Goal: Task Accomplishment & Management: Manage account settings

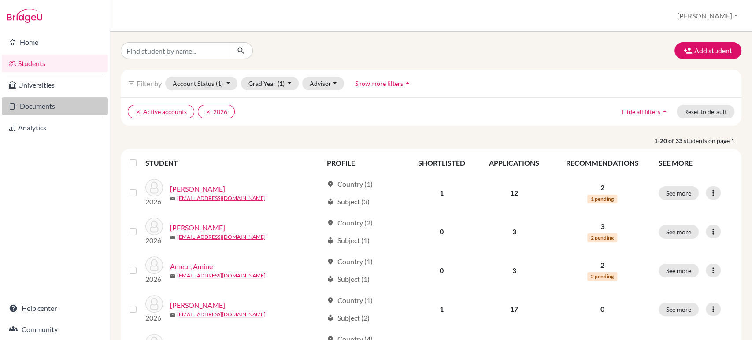
click at [25, 107] on link "Documents" at bounding box center [55, 106] width 106 height 18
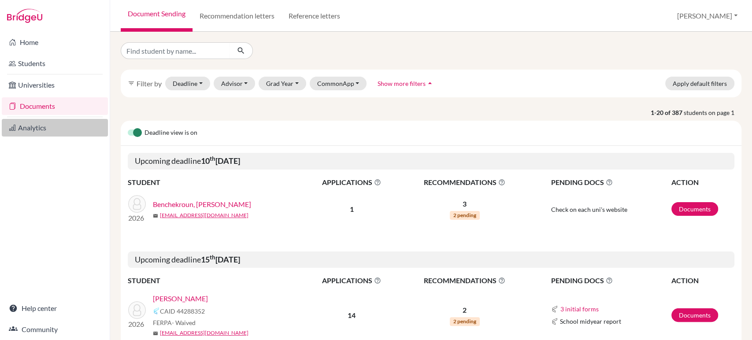
click at [45, 127] on link "Analytics" at bounding box center [55, 128] width 106 height 18
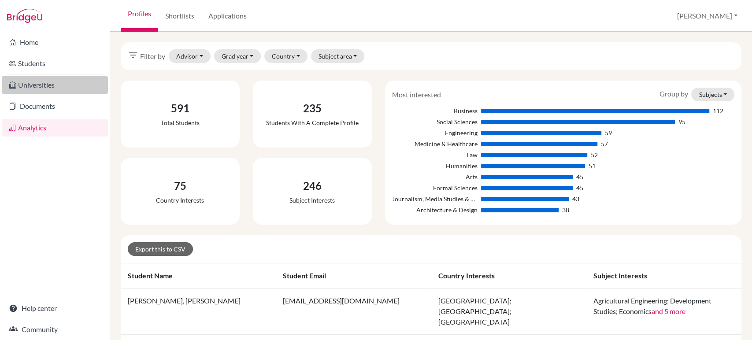
click at [48, 82] on link "Universities" at bounding box center [55, 85] width 106 height 18
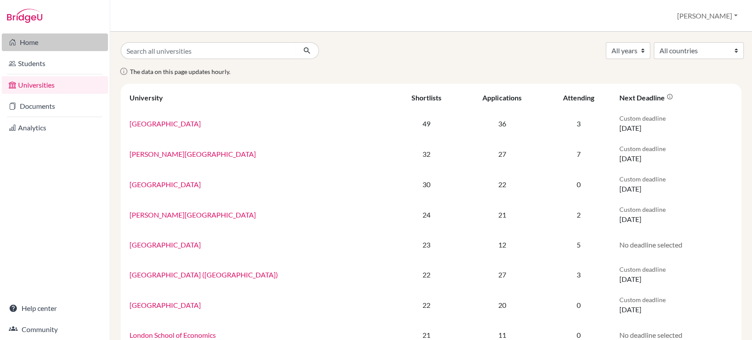
click at [44, 45] on link "Home" at bounding box center [55, 42] width 106 height 18
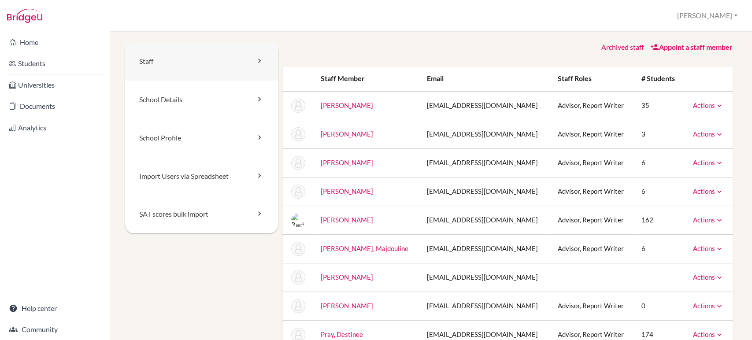
click at [172, 57] on link "Staff" at bounding box center [201, 61] width 153 height 38
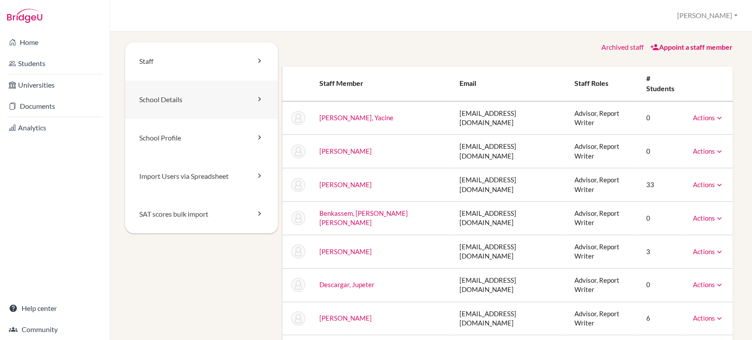
click at [165, 91] on link "School Details" at bounding box center [201, 100] width 153 height 38
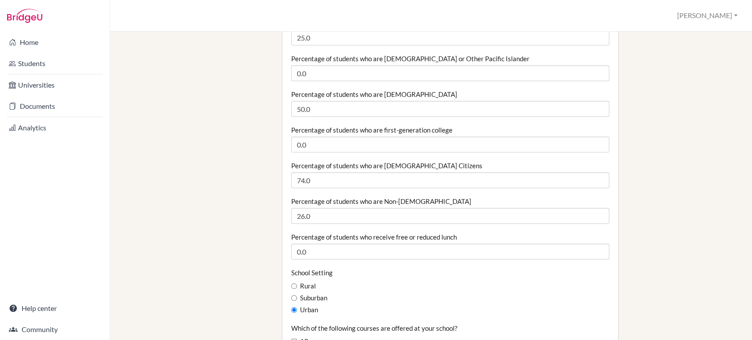
scroll to position [293, 0]
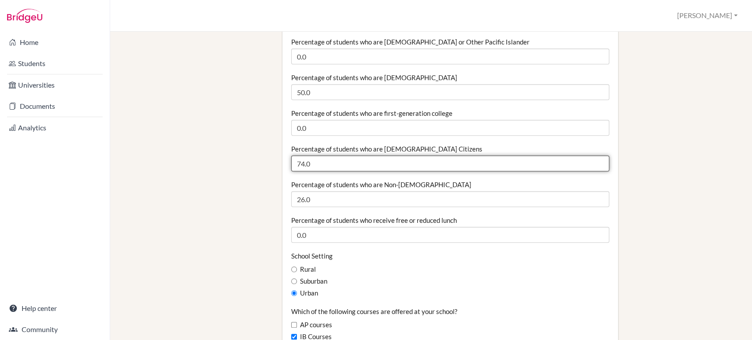
drag, startPoint x: 320, startPoint y: 165, endPoint x: 275, endPoint y: 167, distance: 44.5
type input "36"
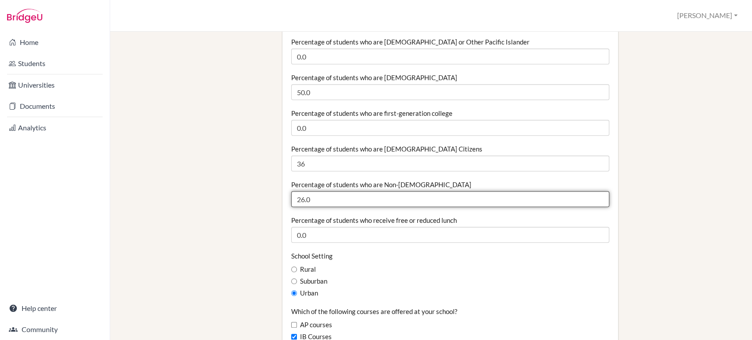
click at [315, 202] on input "26.0" at bounding box center [449, 199] width 317 height 16
drag, startPoint x: 304, startPoint y: 203, endPoint x: 283, endPoint y: 203, distance: 21.2
type input "64"
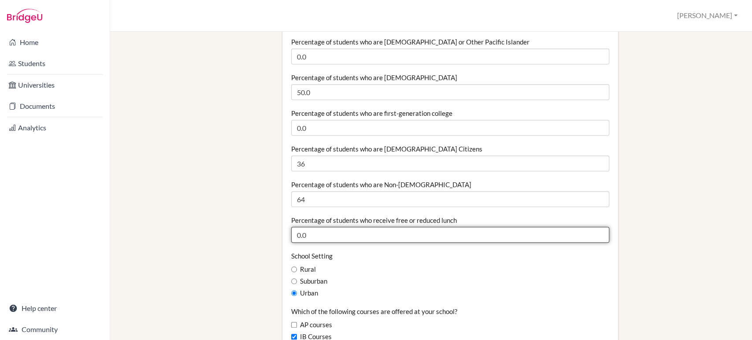
click at [463, 239] on input "0.0" at bounding box center [449, 235] width 317 height 16
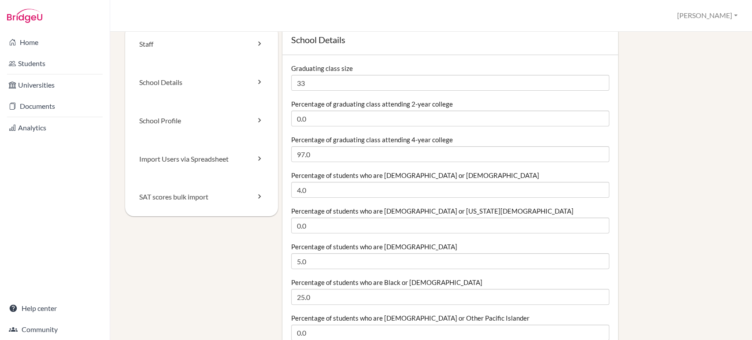
scroll to position [0, 0]
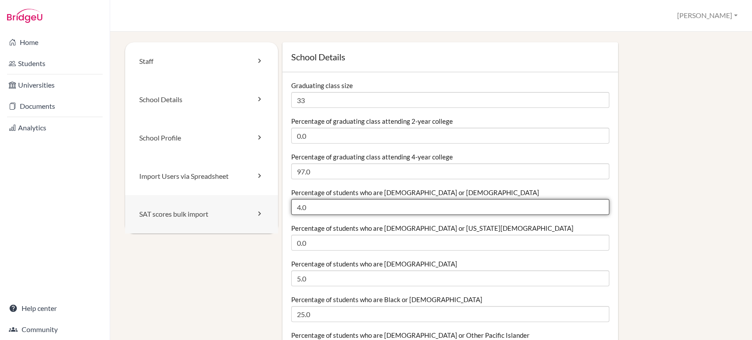
drag, startPoint x: 314, startPoint y: 207, endPoint x: 270, endPoint y: 210, distance: 44.5
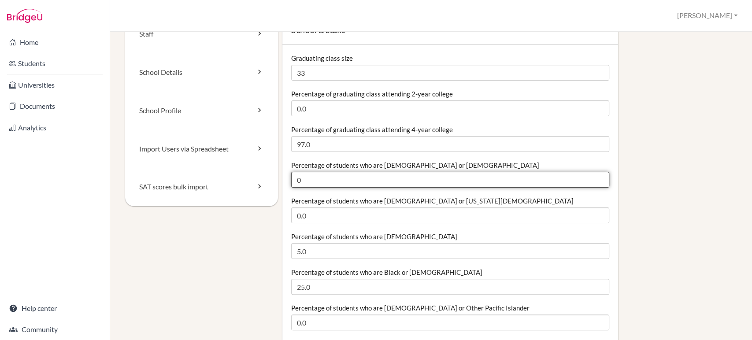
scroll to position [49, 0]
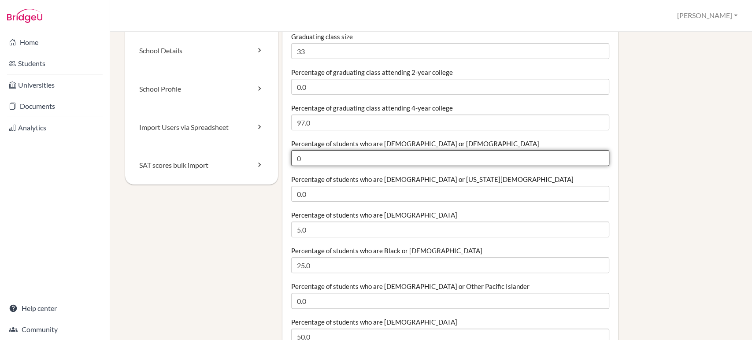
type input "0"
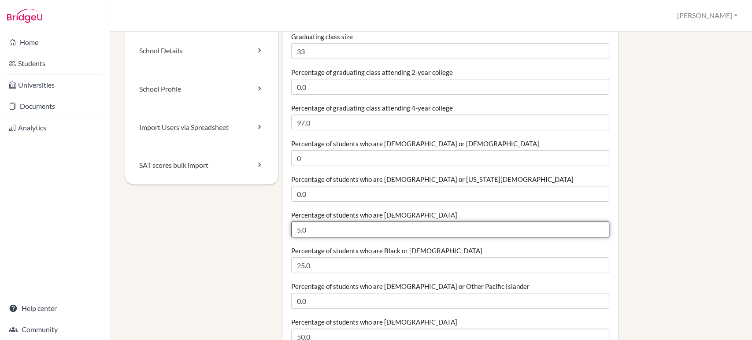
drag, startPoint x: 320, startPoint y: 229, endPoint x: 287, endPoint y: 231, distance: 33.1
type input "9"
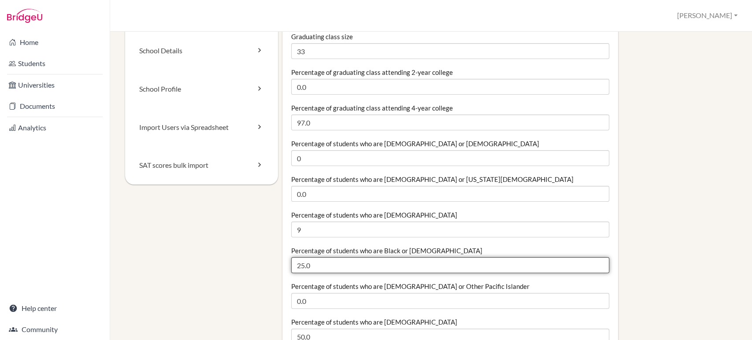
drag, startPoint x: 334, startPoint y: 260, endPoint x: 287, endPoint y: 262, distance: 47.6
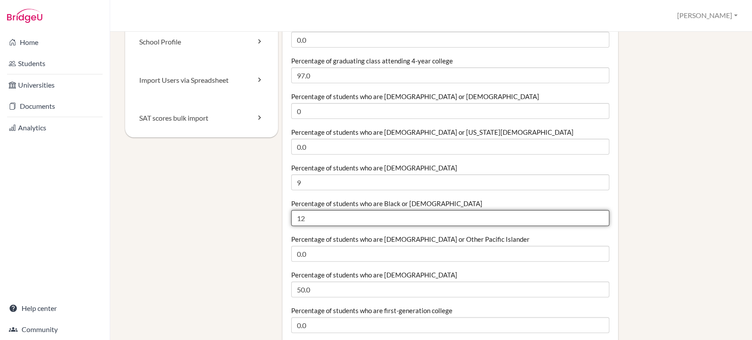
scroll to position [147, 0]
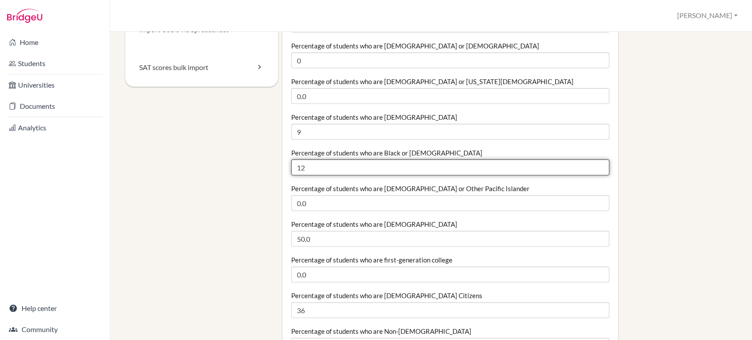
type input "12"
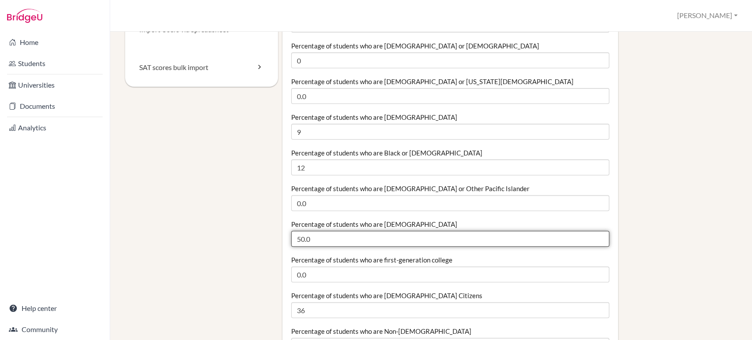
drag, startPoint x: 322, startPoint y: 240, endPoint x: 277, endPoint y: 240, distance: 44.5
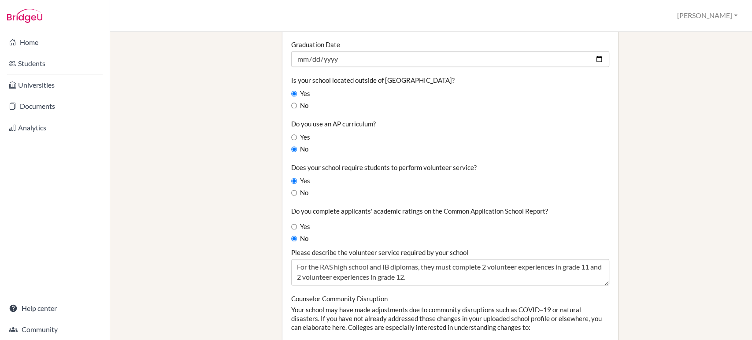
scroll to position [782, 0]
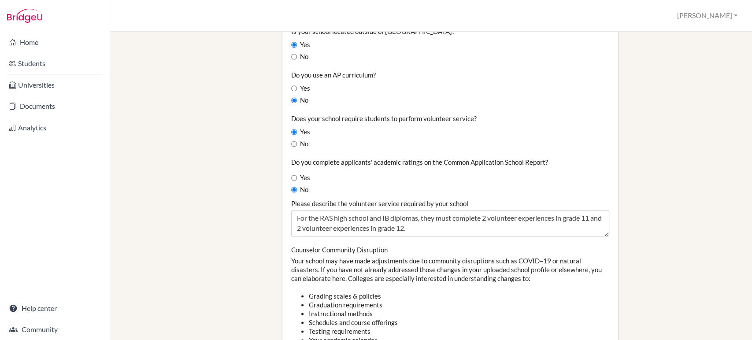
type input "79"
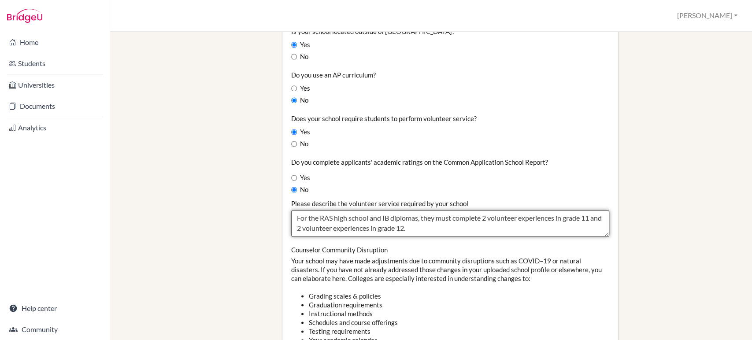
drag, startPoint x: 424, startPoint y: 225, endPoint x: 291, endPoint y: 218, distance: 132.7
click at [291, 218] on textarea "For the RAS high school and IB diplomas, they must complete 2 volunteer experie…" at bounding box center [449, 223] width 317 height 26
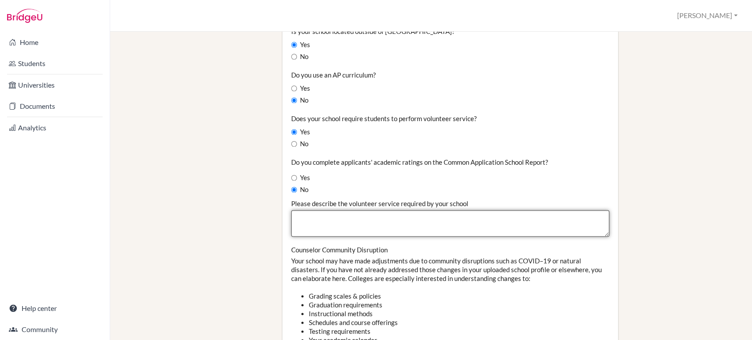
click at [314, 217] on textarea "For the RAS high school and IB diplomas, they must complete 2 volunteer experie…" at bounding box center [449, 223] width 317 height 26
paste textarea "For the RAS high school and IB diplomas, students must complete volunteer exper…"
type textarea "For the RAS high school and IB diplomas, students must complete volunteer exper…"
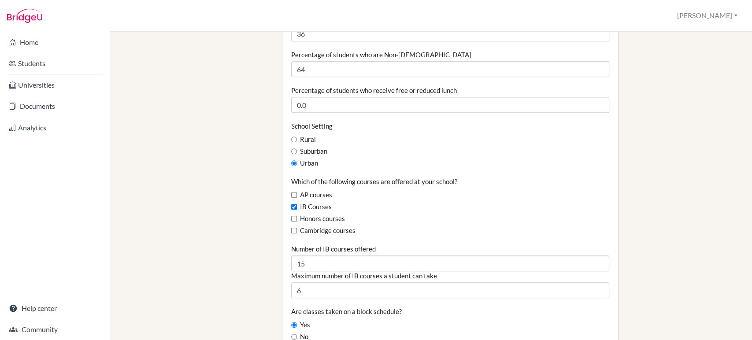
scroll to position [440, 0]
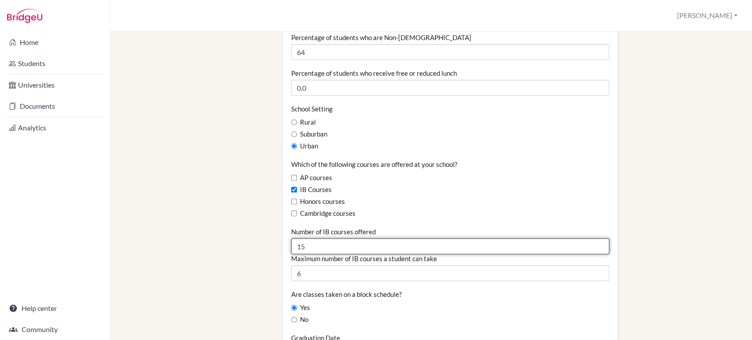
drag, startPoint x: 304, startPoint y: 248, endPoint x: 280, endPoint y: 249, distance: 24.7
click at [282, 250] on div "Graduating class size 33 Percentage of graduating class attending 2-year colleg…" at bounding box center [449, 262] width 335 height 1261
type input "18"
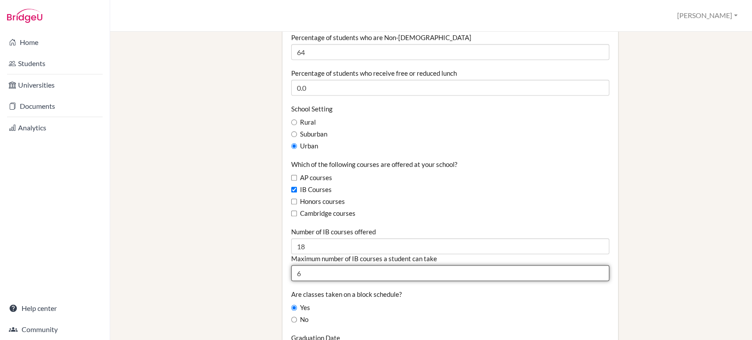
click at [367, 268] on input "6" at bounding box center [449, 273] width 317 height 16
type input "7"
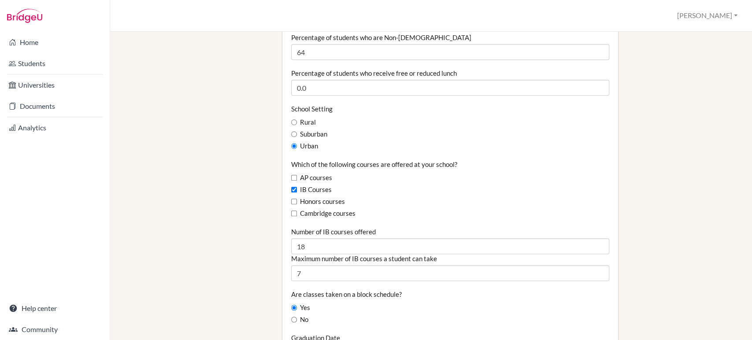
click at [648, 189] on div "School Details Graduating class size 33 Percentage of graduating class attendin…" at bounding box center [507, 271] width 459 height 1339
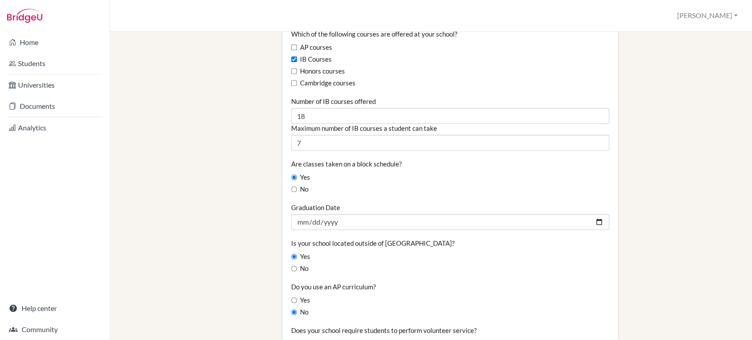
scroll to position [587, 0]
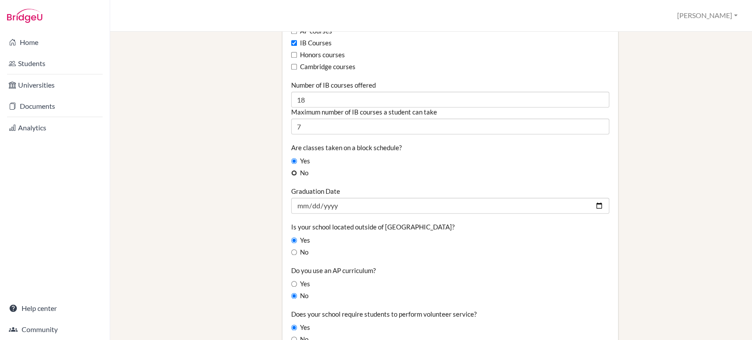
click at [293, 174] on input "No" at bounding box center [294, 173] width 6 height 6
radio input "true"
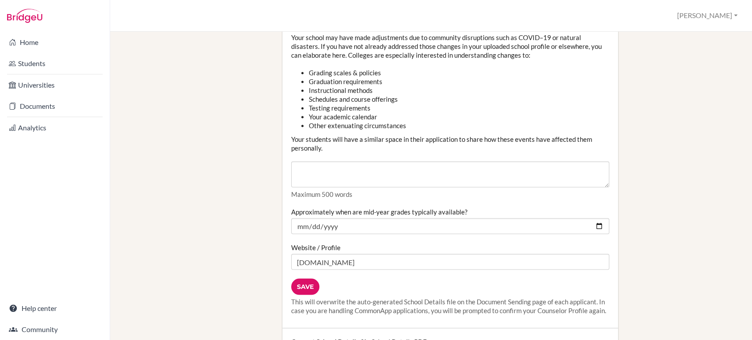
scroll to position [1027, 0]
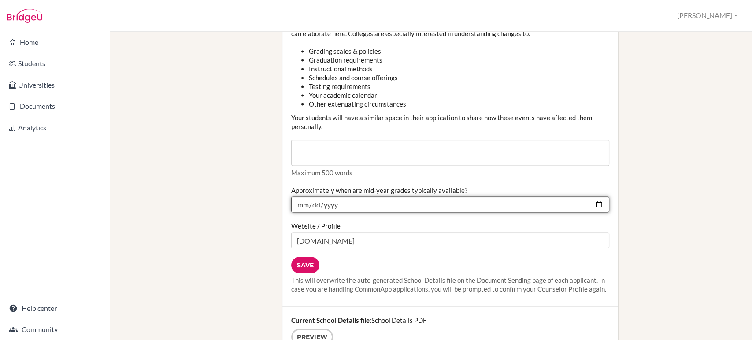
click at [358, 203] on input "2026-01-23" at bounding box center [449, 204] width 317 height 16
click at [593, 203] on input "2026-01-23" at bounding box center [449, 204] width 317 height 16
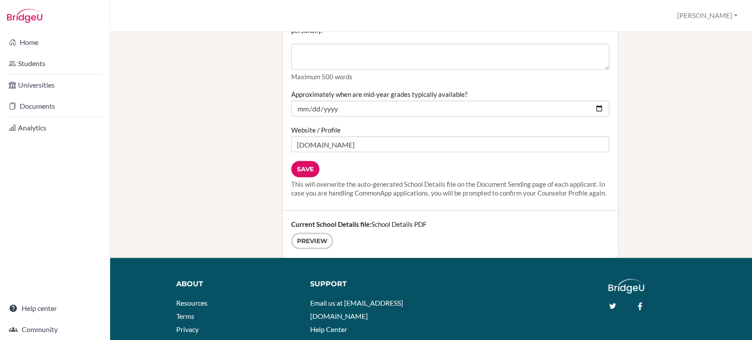
scroll to position [1125, 0]
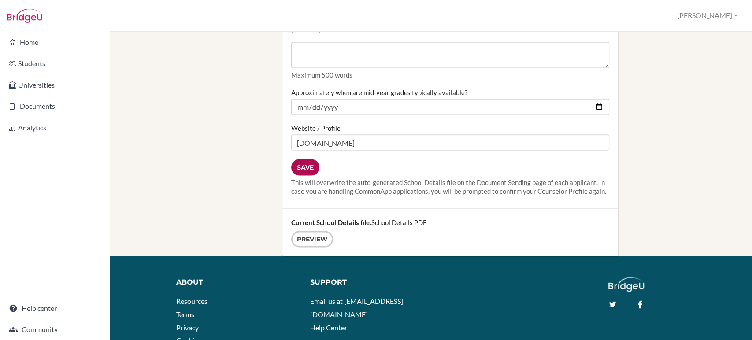
click at [306, 167] on input "Save" at bounding box center [305, 167] width 28 height 16
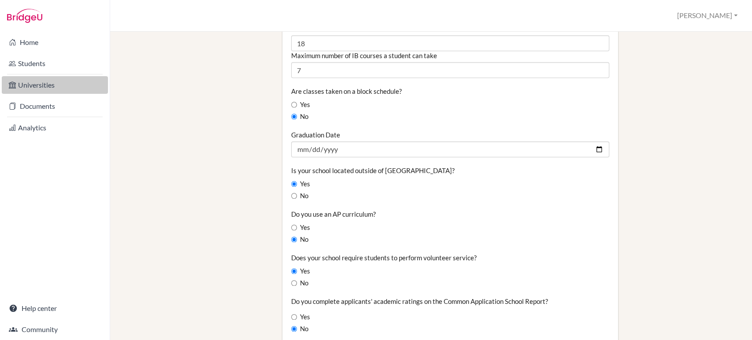
scroll to position [587, 0]
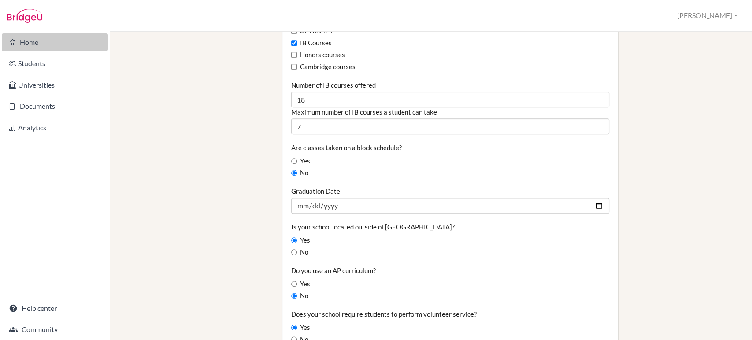
click at [30, 43] on link "Home" at bounding box center [55, 42] width 106 height 18
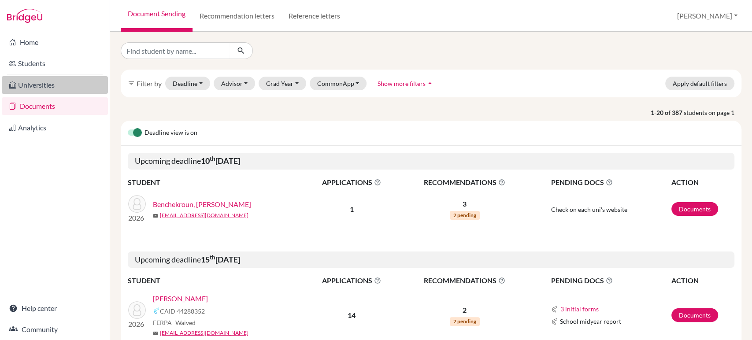
click at [58, 85] on link "Universities" at bounding box center [55, 85] width 106 height 18
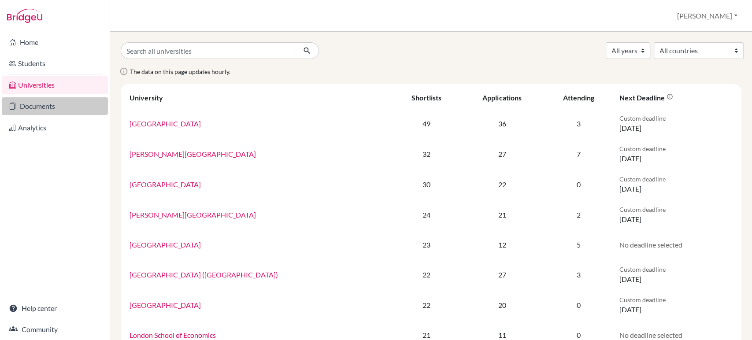
click at [58, 104] on link "Documents" at bounding box center [55, 106] width 106 height 18
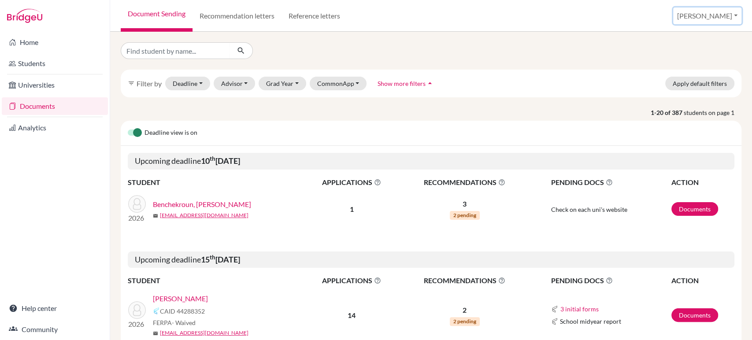
click at [727, 20] on button "[PERSON_NAME]" at bounding box center [707, 15] width 68 height 17
click at [706, 48] on link "School Settings" at bounding box center [672, 50] width 70 height 14
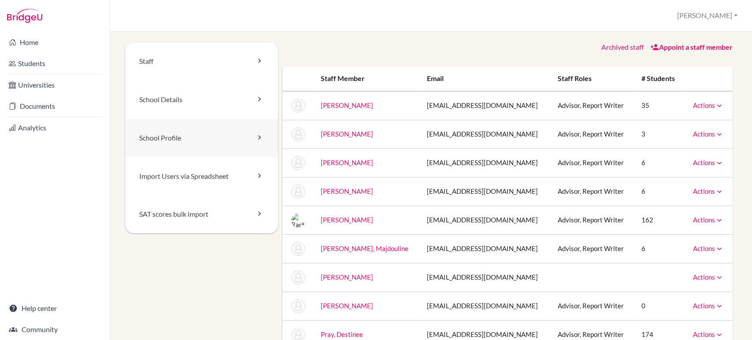
click at [158, 133] on link "School Profile" at bounding box center [201, 138] width 153 height 38
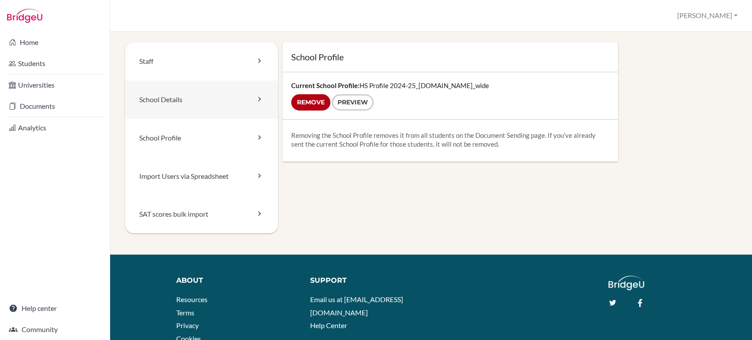
click at [164, 101] on link "School Details" at bounding box center [201, 100] width 153 height 38
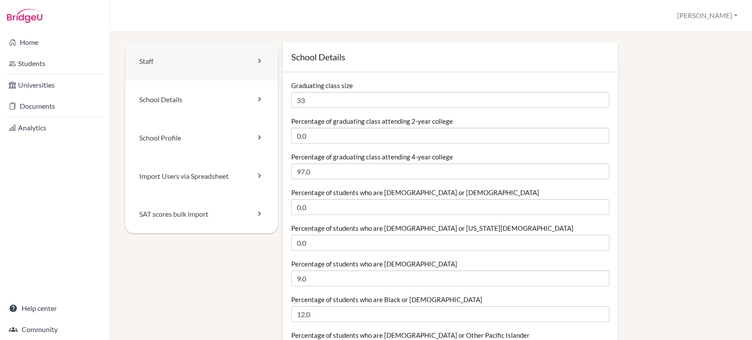
click at [155, 63] on link "Staff" at bounding box center [201, 61] width 153 height 38
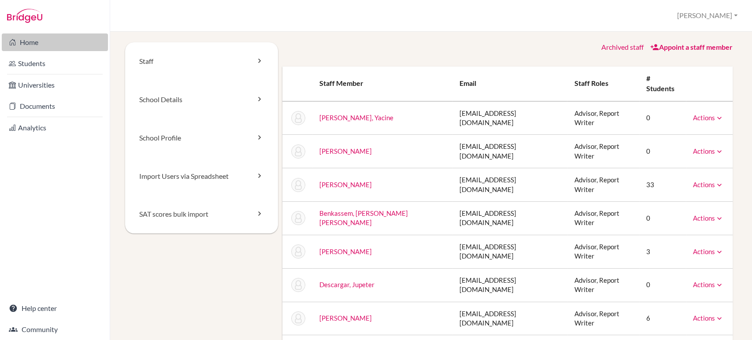
click at [30, 45] on link "Home" at bounding box center [55, 42] width 106 height 18
